Goal: Information Seeking & Learning: Learn about a topic

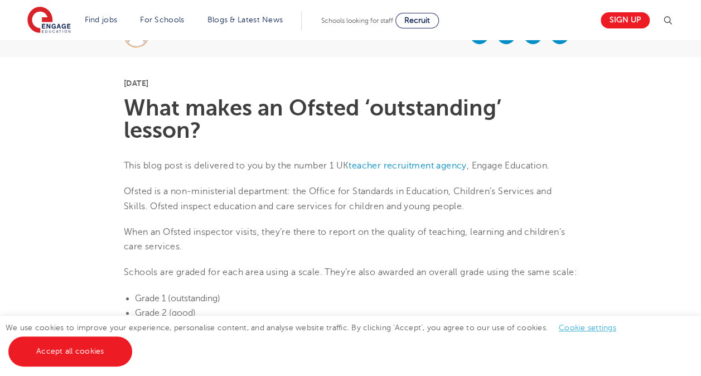
scroll to position [258, 0]
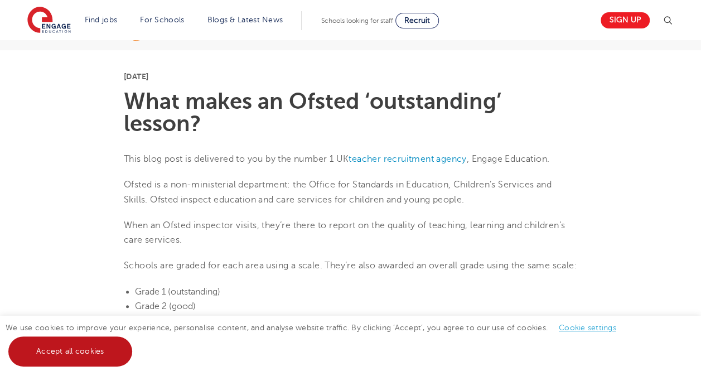
click at [102, 362] on link "Accept all cookies" at bounding box center [70, 351] width 124 height 30
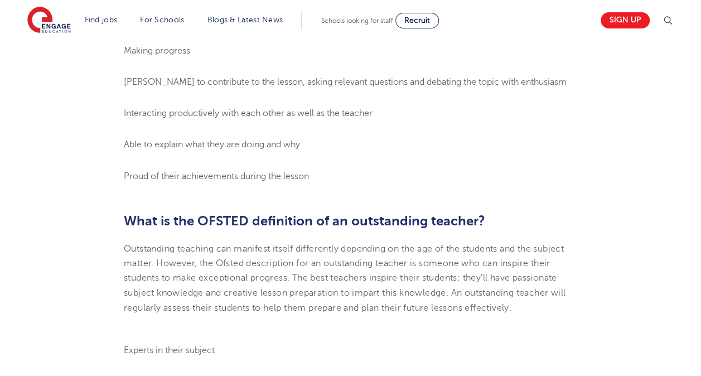
scroll to position [756, 0]
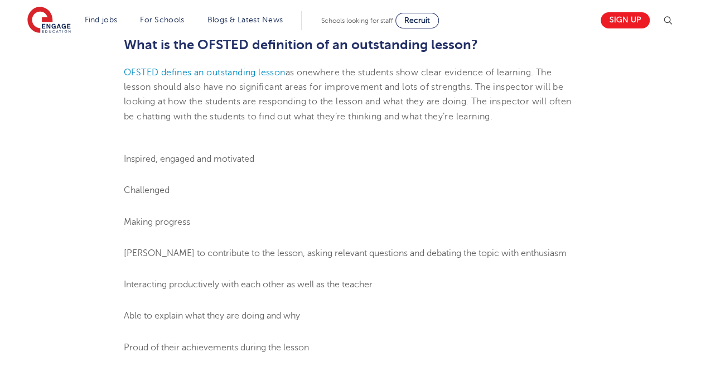
scroll to position [581, 0]
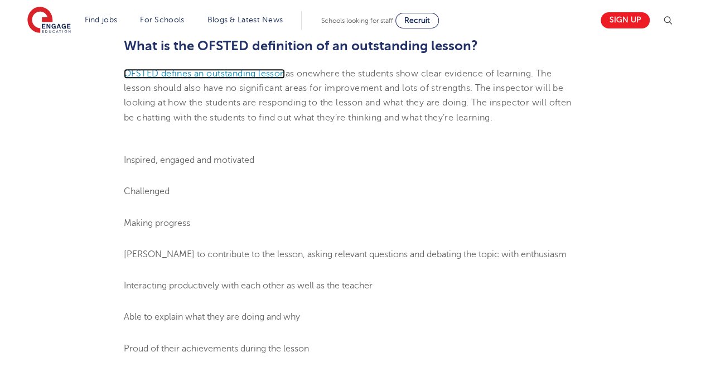
click at [181, 79] on span "OFSTED defines an outstanding lesson" at bounding box center [204, 74] width 161 height 10
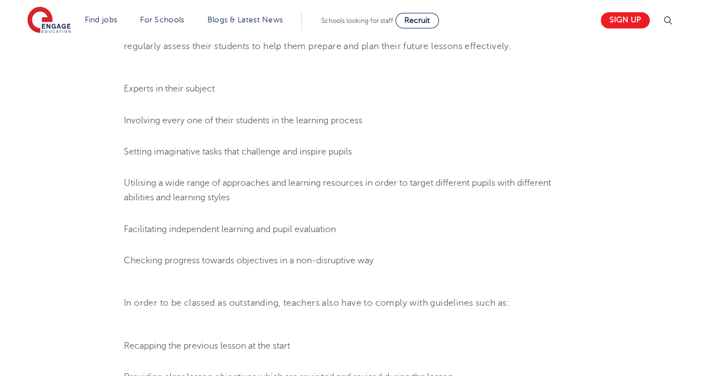
scroll to position [985, 0]
